Goal: Information Seeking & Learning: Learn about a topic

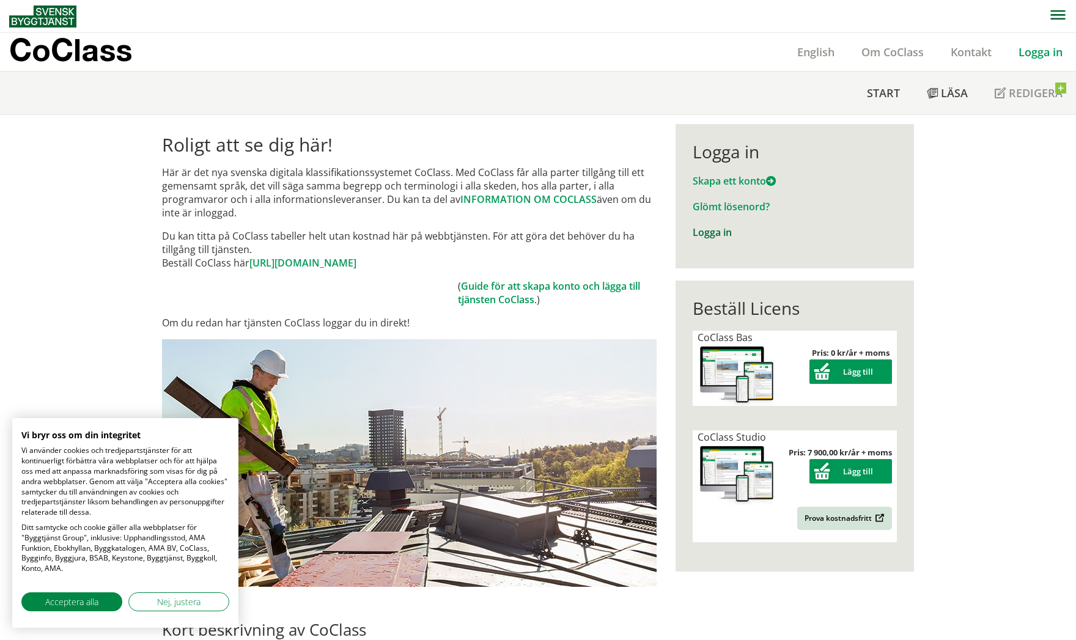
click at [713, 234] on link "Logga in" at bounding box center [711, 232] width 39 height 13
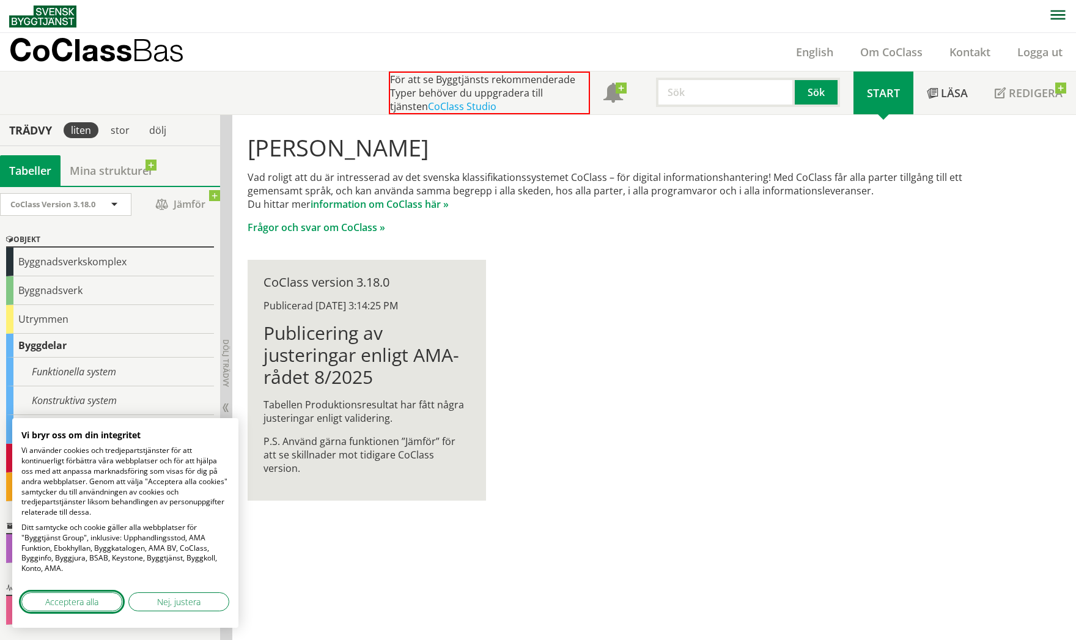
click at [103, 603] on button "Acceptera alla" at bounding box center [71, 601] width 101 height 19
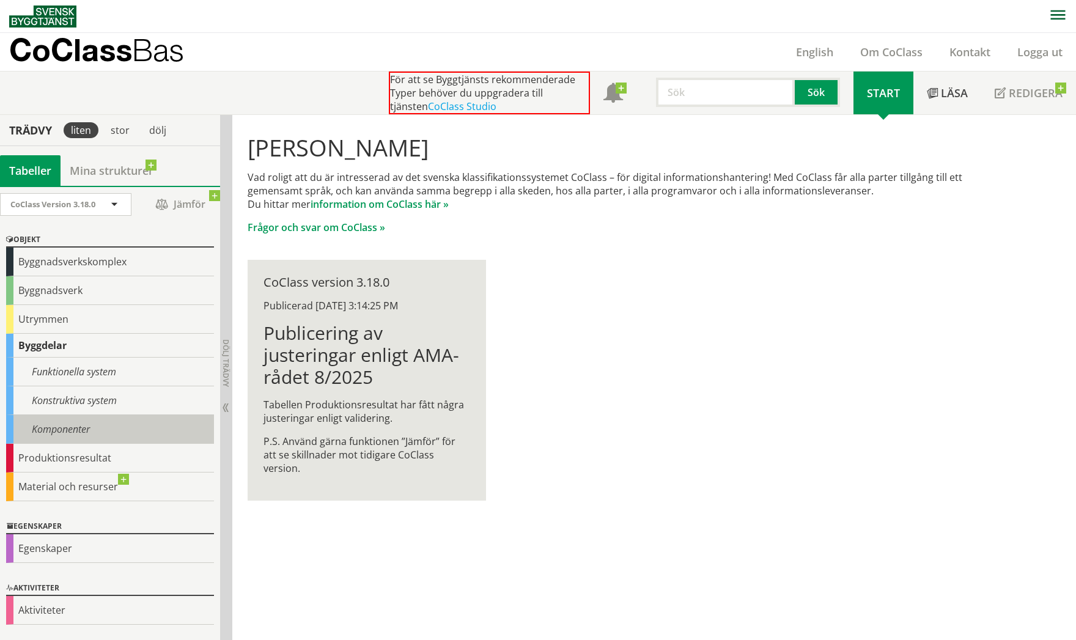
click at [68, 432] on div "Komponenter" at bounding box center [110, 429] width 208 height 29
click at [73, 428] on div "Komponenter" at bounding box center [110, 429] width 208 height 29
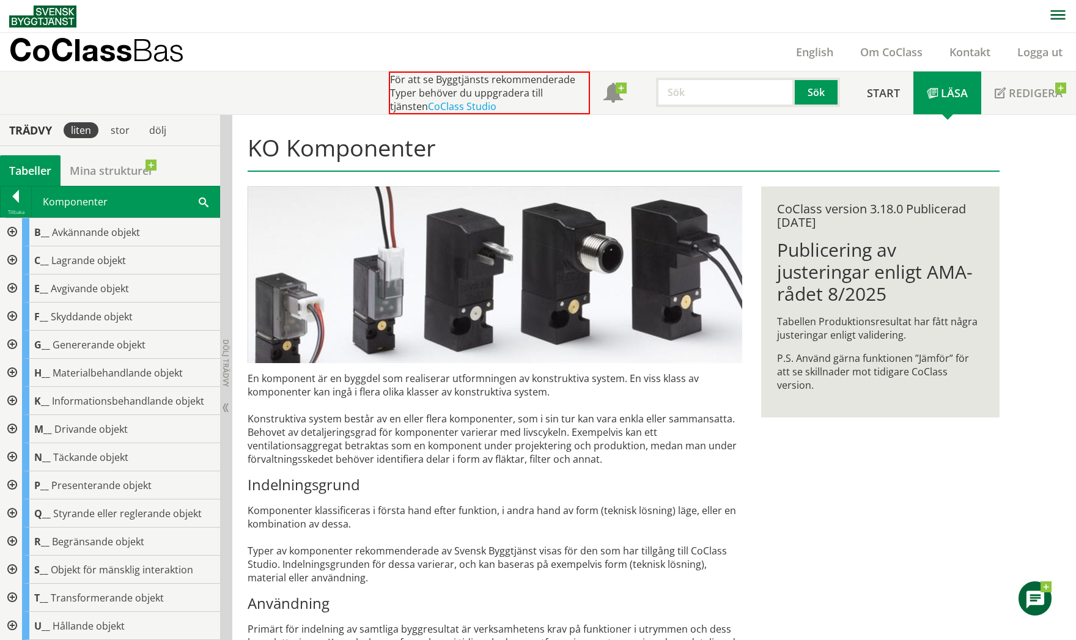
click at [8, 229] on div at bounding box center [11, 232] width 22 height 28
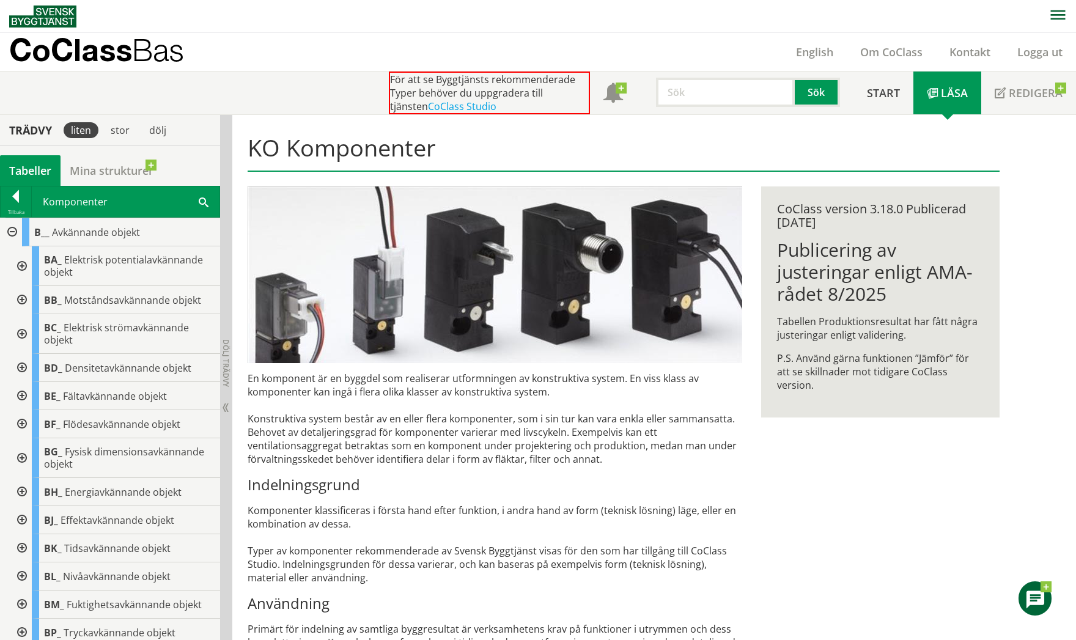
click at [22, 263] on div at bounding box center [21, 266] width 22 height 40
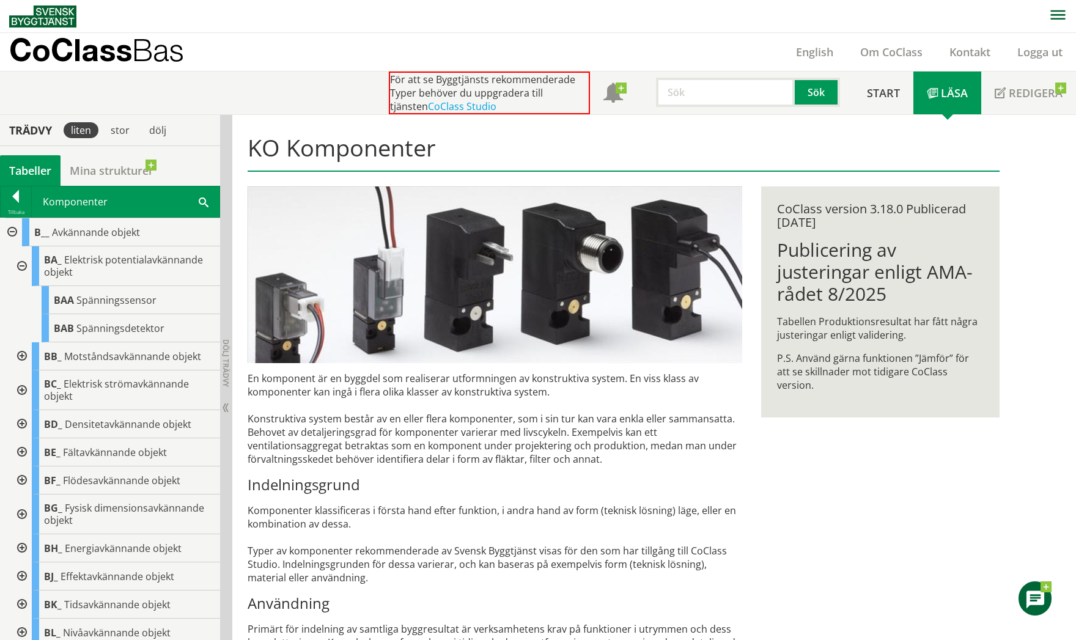
click at [9, 230] on div at bounding box center [11, 232] width 22 height 28
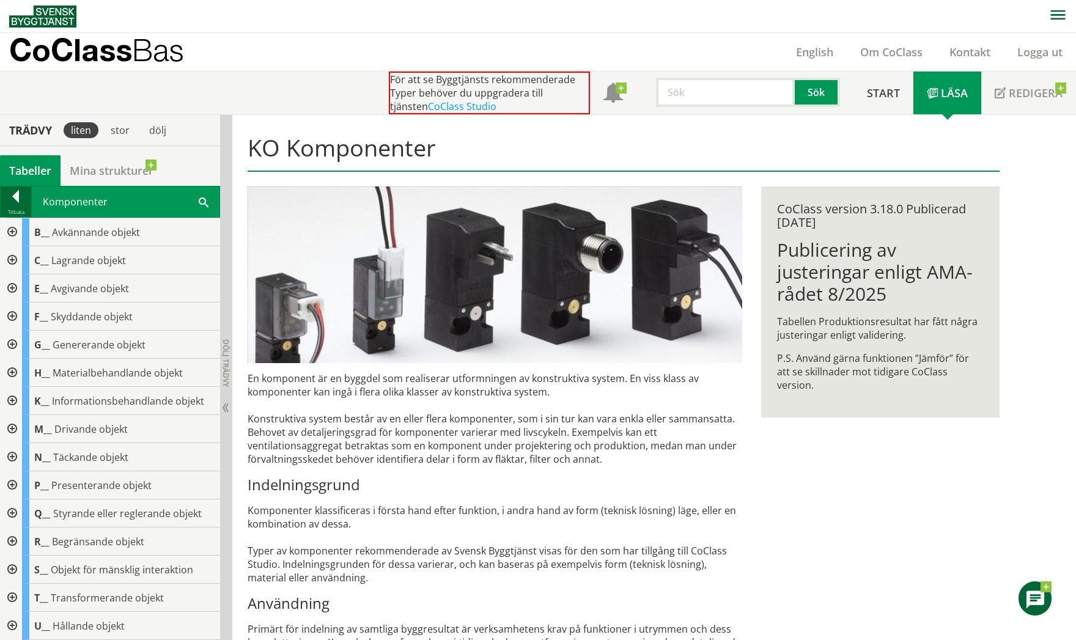
click at [20, 200] on div at bounding box center [16, 198] width 31 height 17
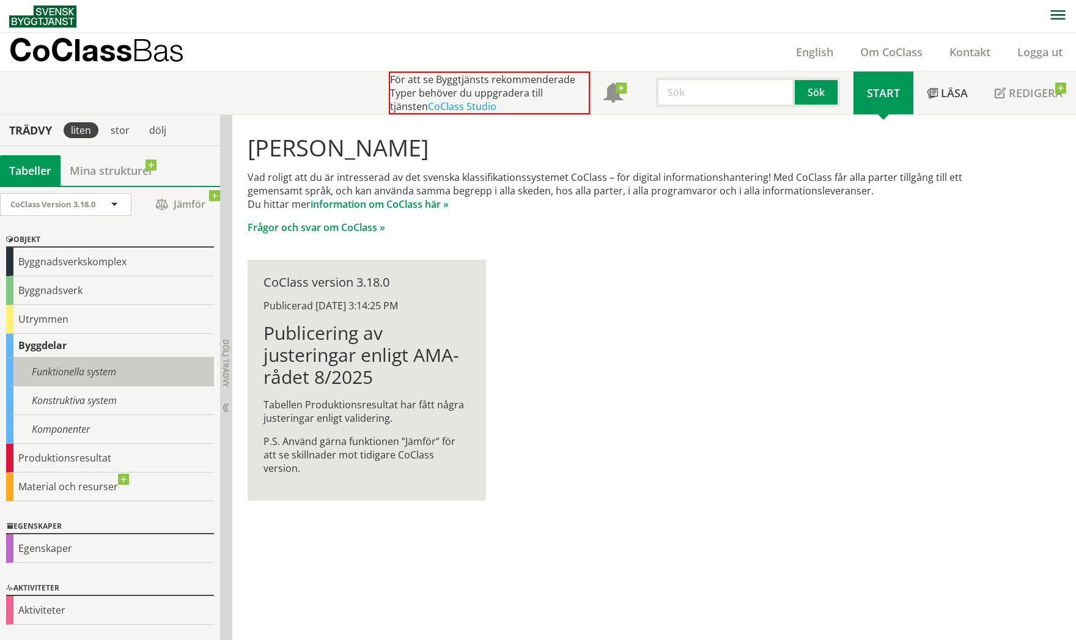
click at [39, 372] on div "Funktionella system" at bounding box center [110, 372] width 208 height 29
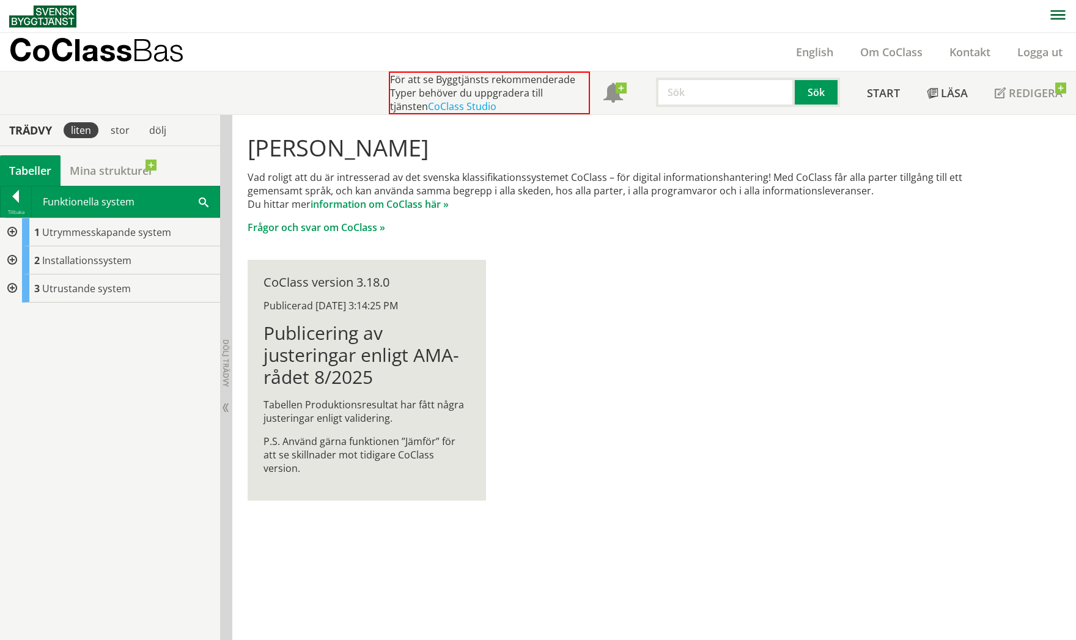
click at [7, 231] on div at bounding box center [11, 232] width 22 height 28
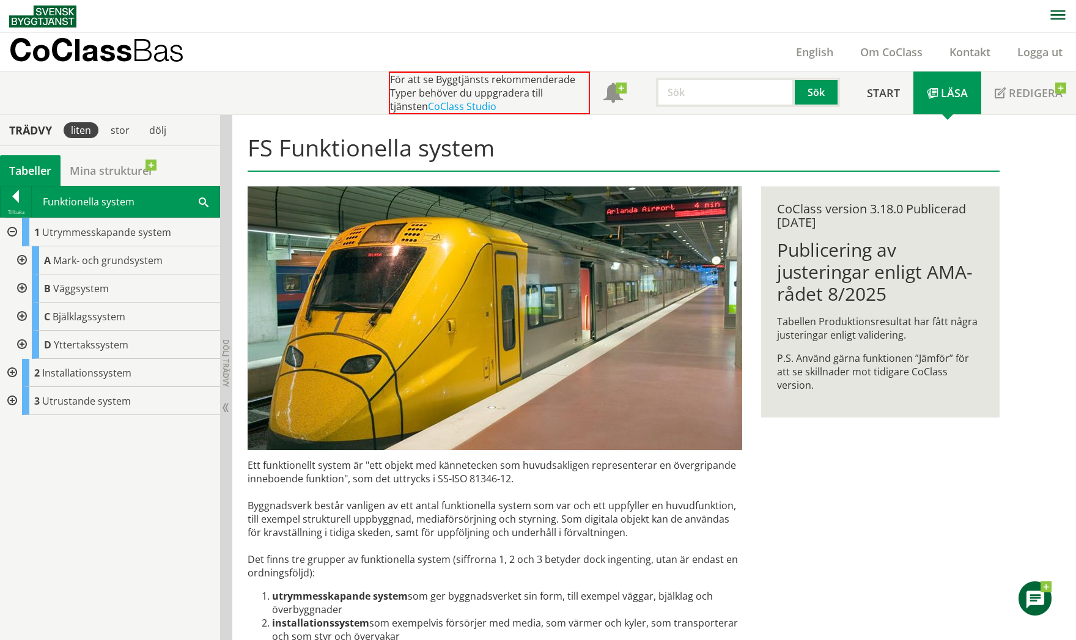
click at [21, 261] on div at bounding box center [21, 260] width 22 height 28
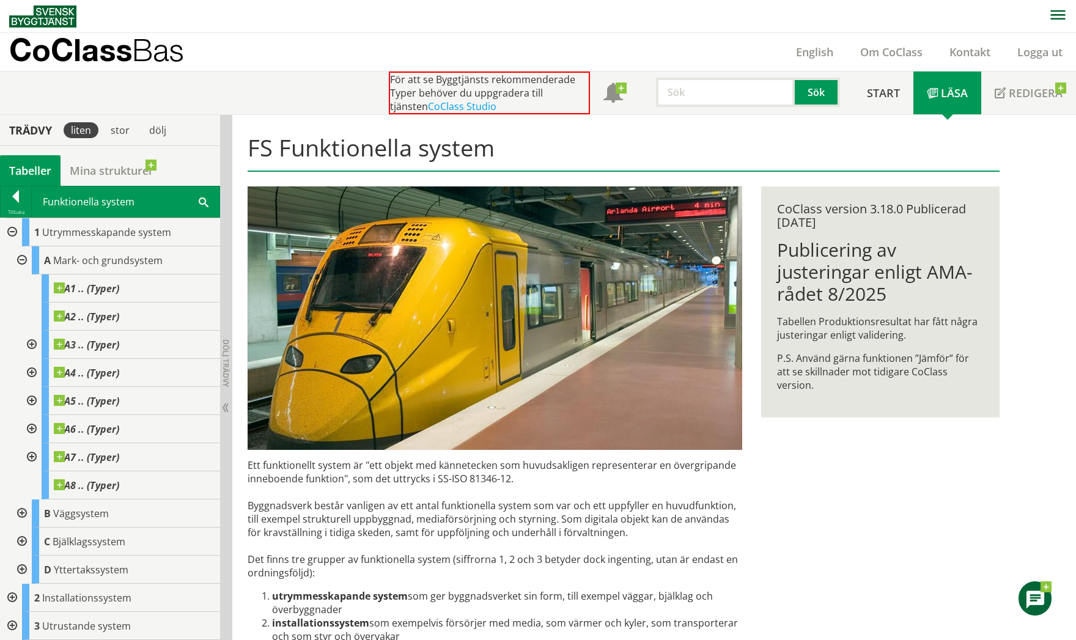
click at [21, 257] on div at bounding box center [21, 260] width 22 height 28
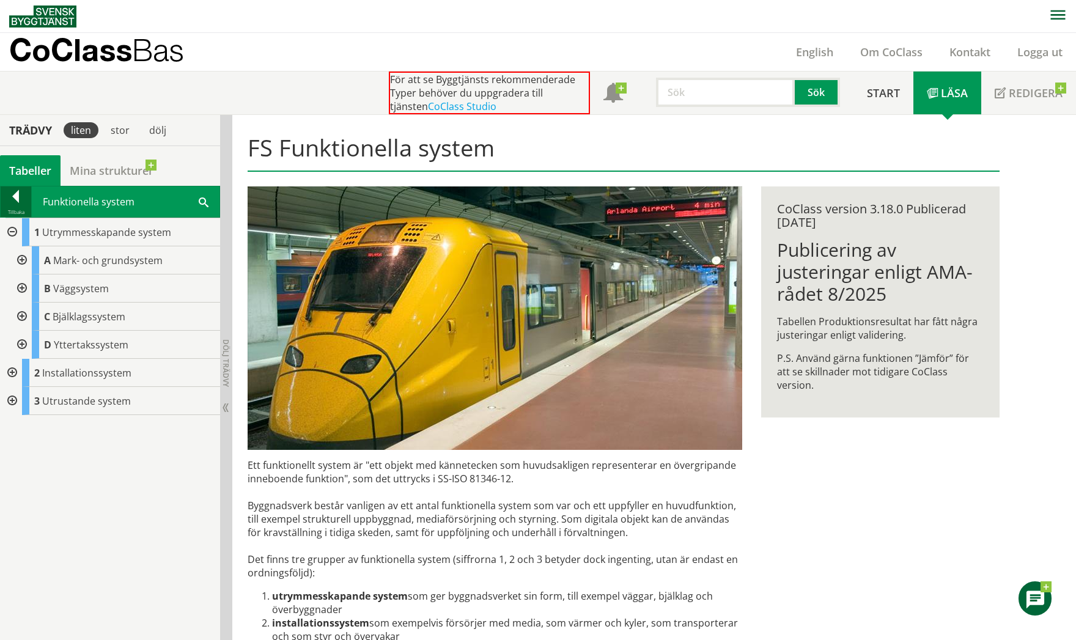
click at [8, 216] on div "Tillbaka" at bounding box center [16, 212] width 31 height 10
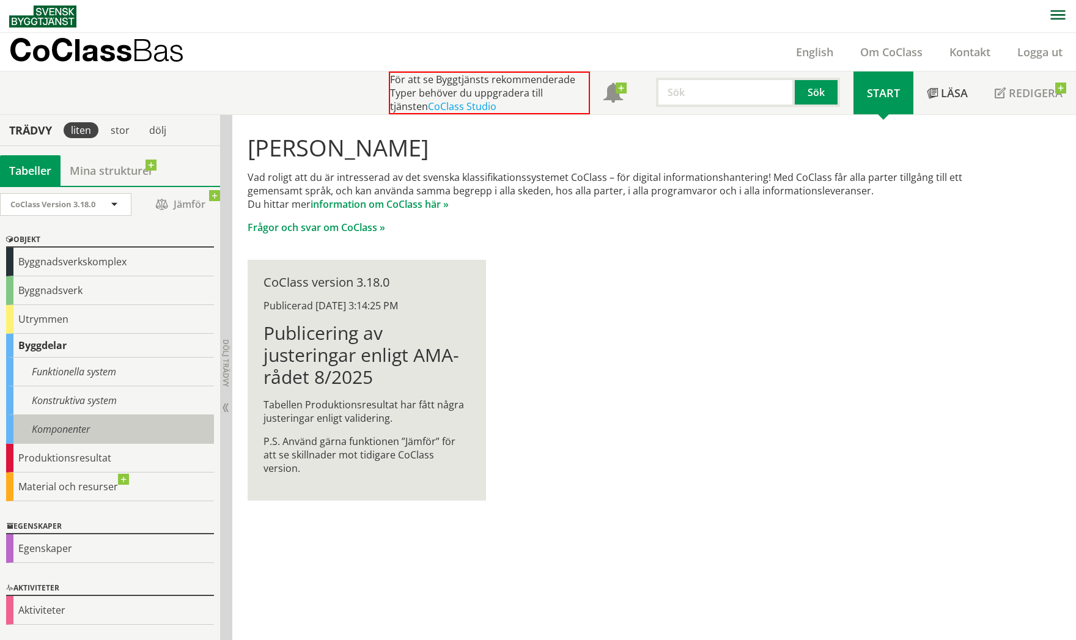
click at [67, 422] on div "Komponenter" at bounding box center [110, 429] width 208 height 29
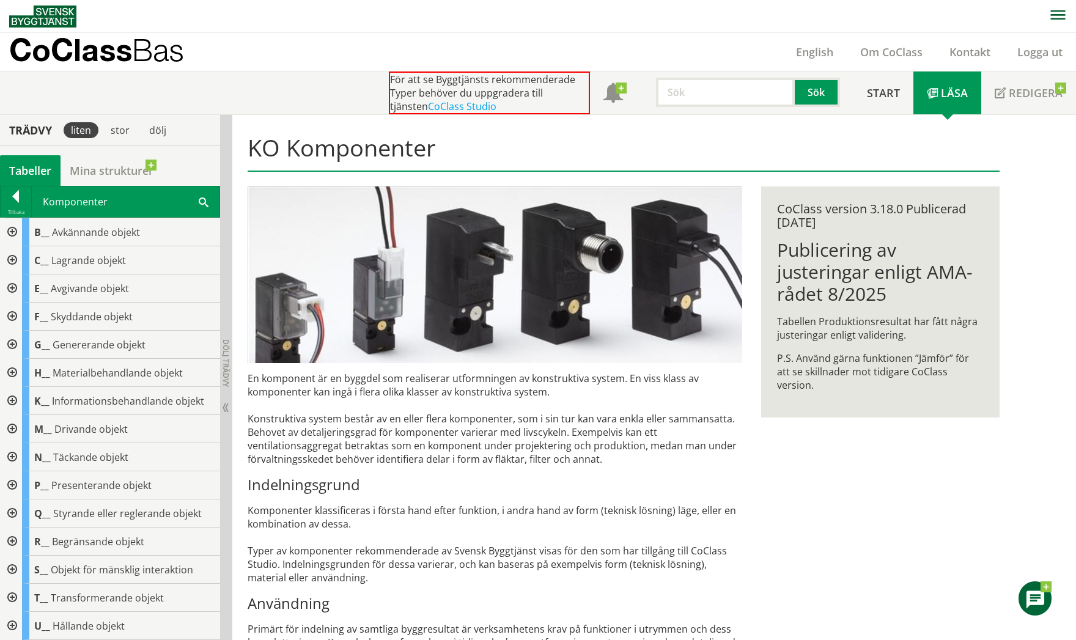
click at [9, 231] on div at bounding box center [11, 232] width 22 height 28
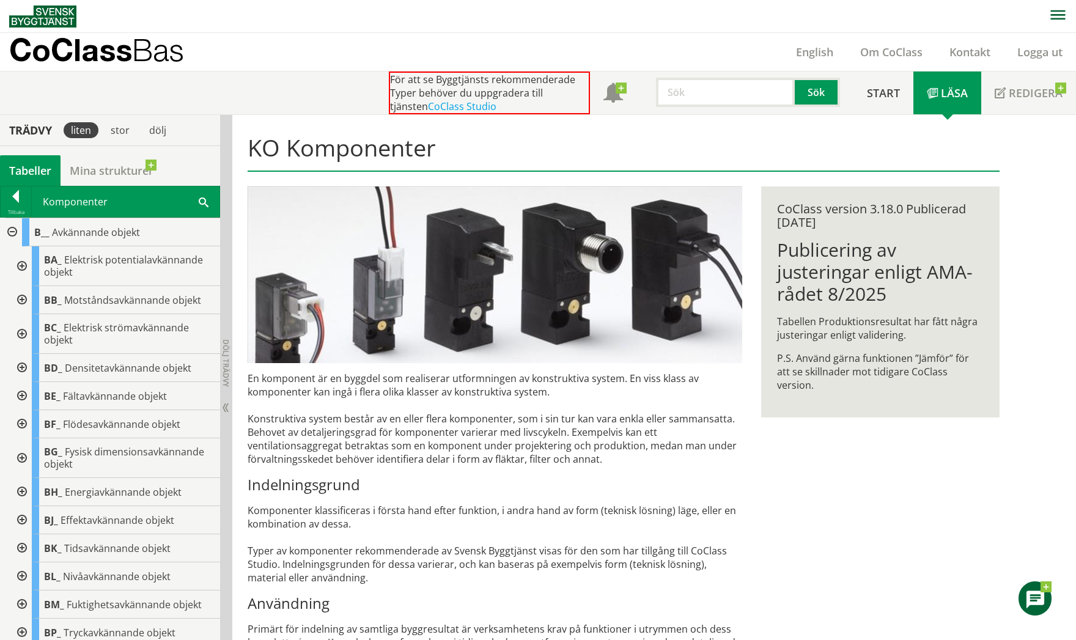
click at [21, 460] on div at bounding box center [21, 458] width 22 height 40
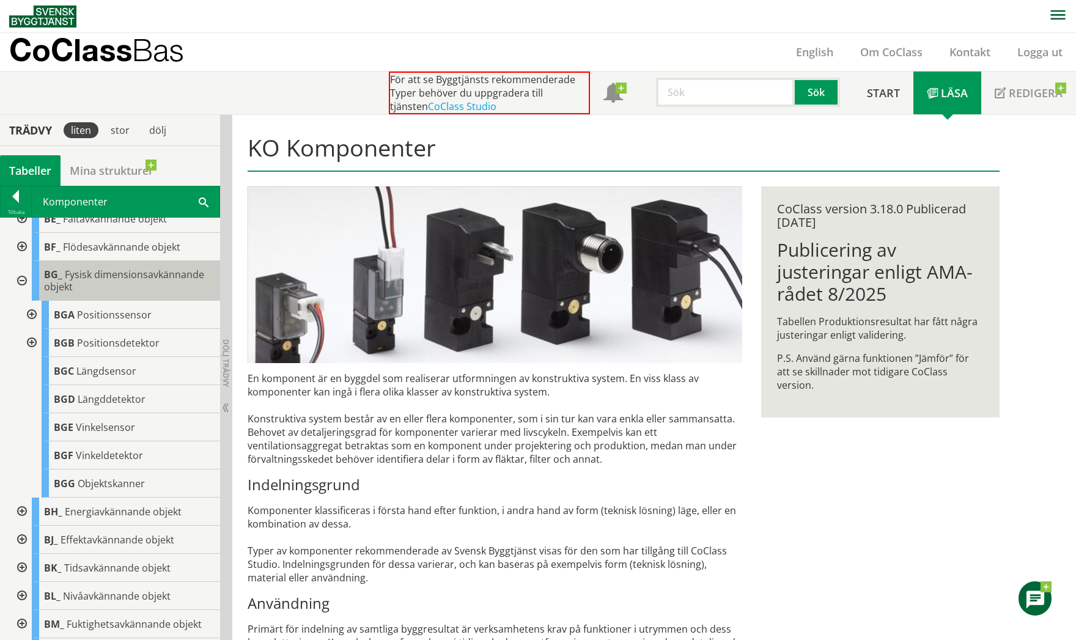
scroll to position [183, 0]
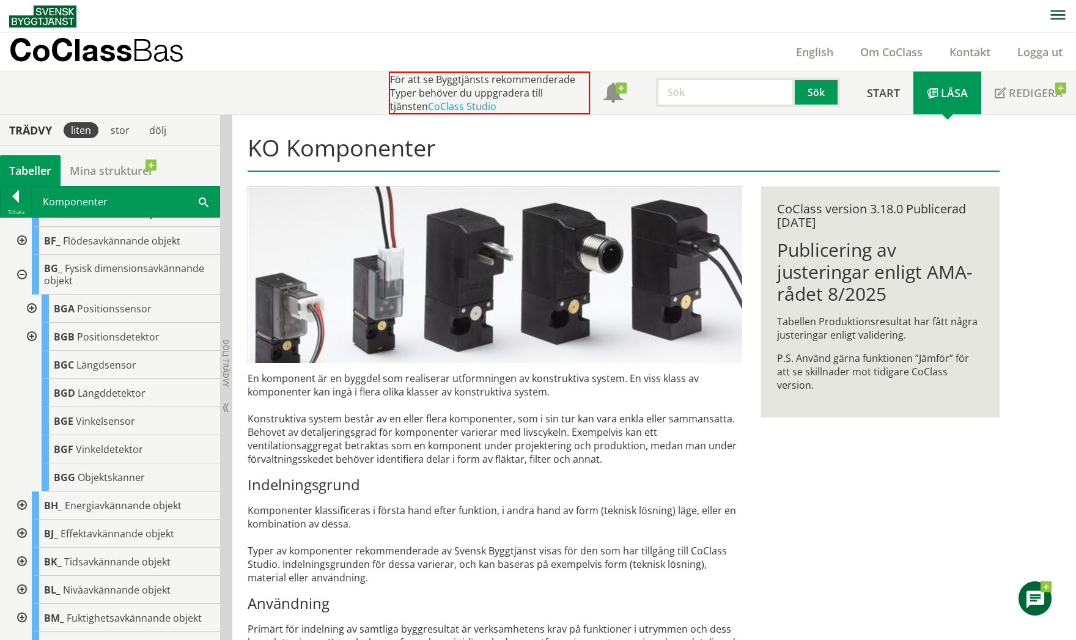
click at [32, 307] on div at bounding box center [31, 309] width 22 height 28
click at [29, 364] on div at bounding box center [31, 365] width 22 height 28
click at [31, 306] on div at bounding box center [31, 309] width 22 height 28
click at [23, 274] on div at bounding box center [21, 275] width 22 height 40
